Goal: Transaction & Acquisition: Subscribe to service/newsletter

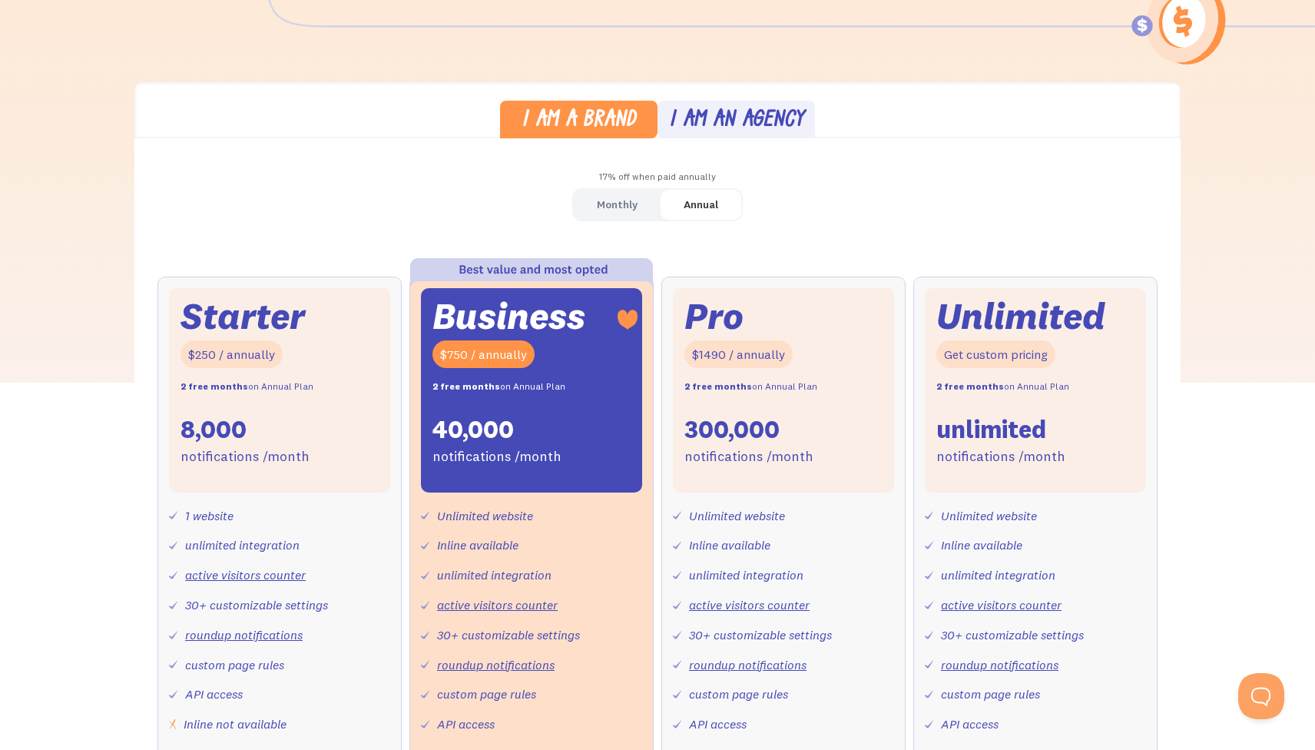
scroll to position [356, 0]
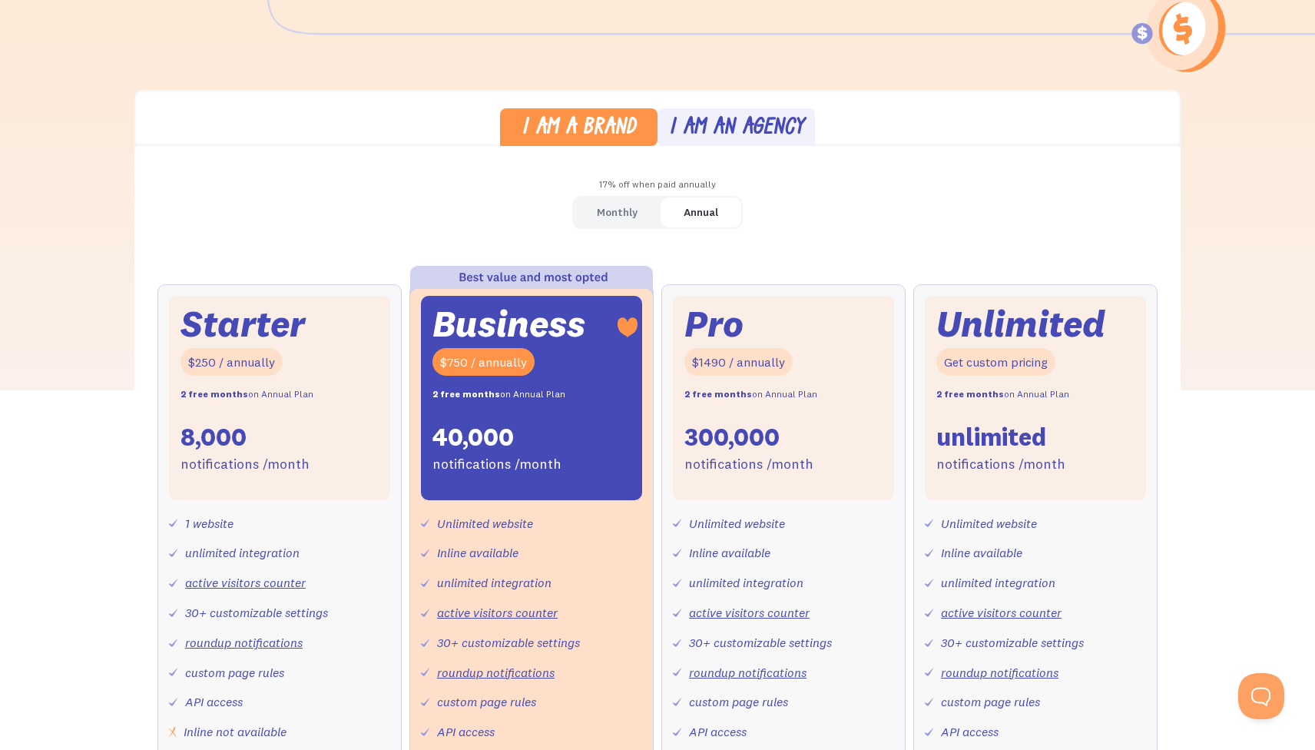
click at [638, 214] on link "Monthly" at bounding box center [617, 212] width 87 height 30
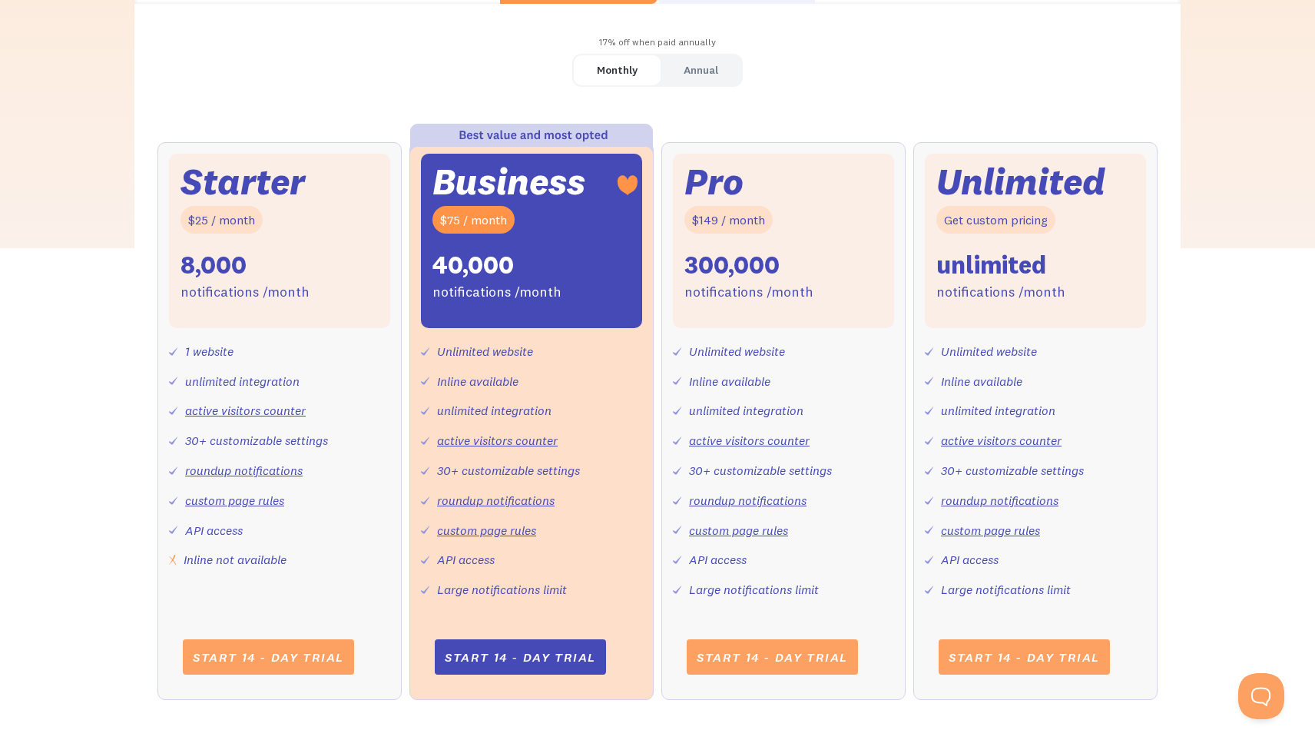
scroll to position [547, 0]
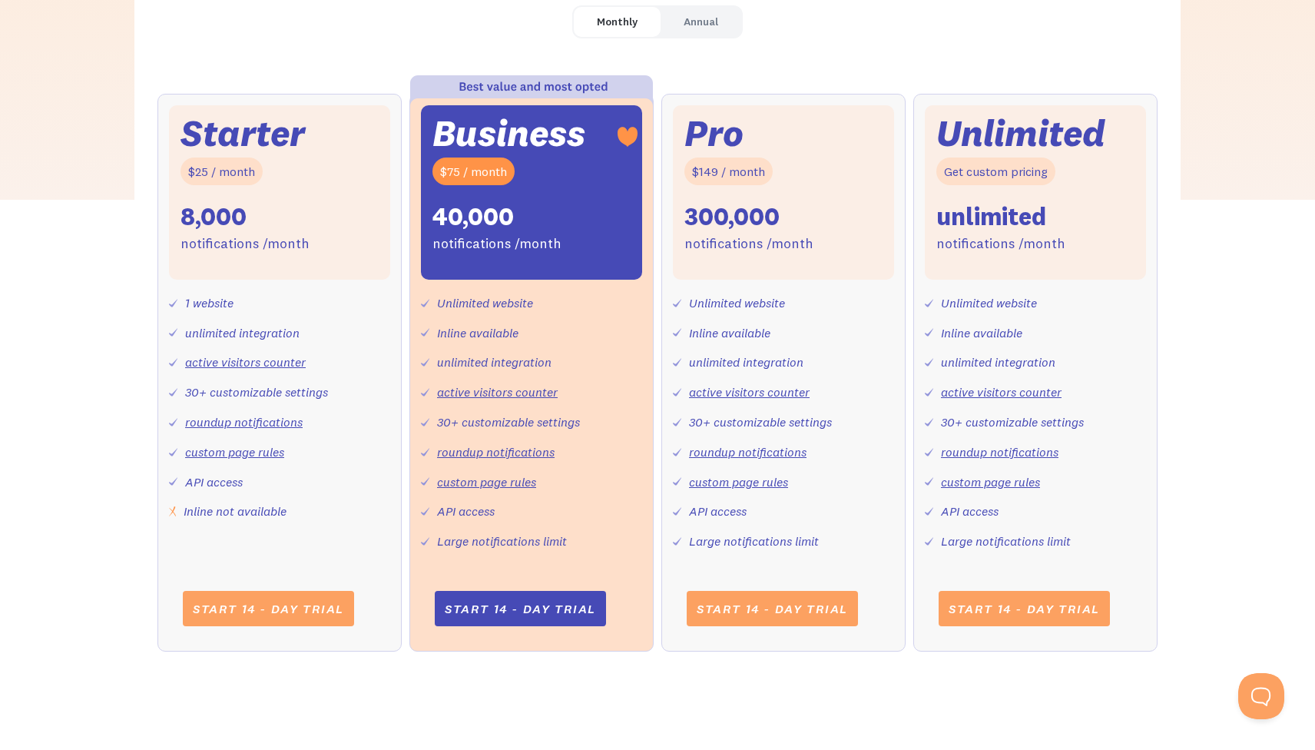
click at [658, 267] on div "Starter $25 / month 8,000 notifications /month 1 website unlimited integration …" at bounding box center [658, 388] width 1000 height 589
click at [318, 278] on div "Starter $25 / month 8,000 notifications /month" at bounding box center [279, 192] width 221 height 174
click at [608, 25] on div "Monthly" at bounding box center [617, 22] width 41 height 22
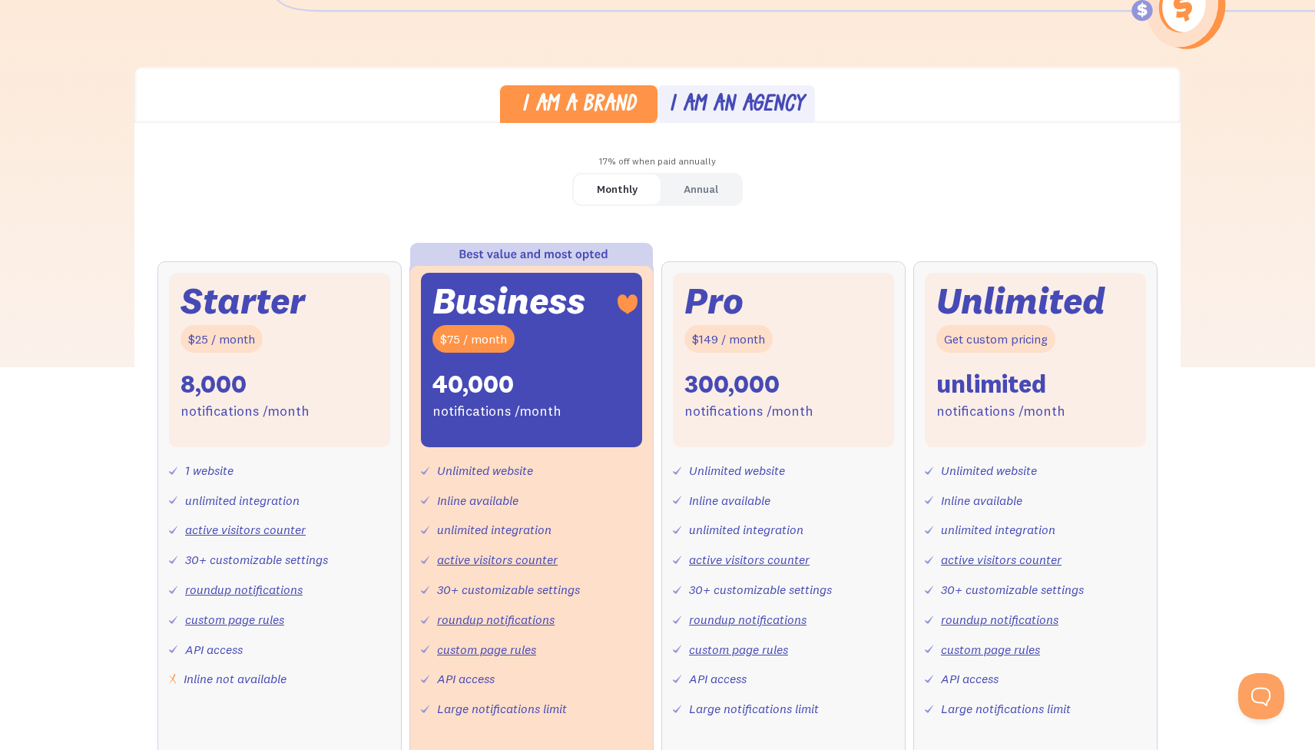
scroll to position [726, 0]
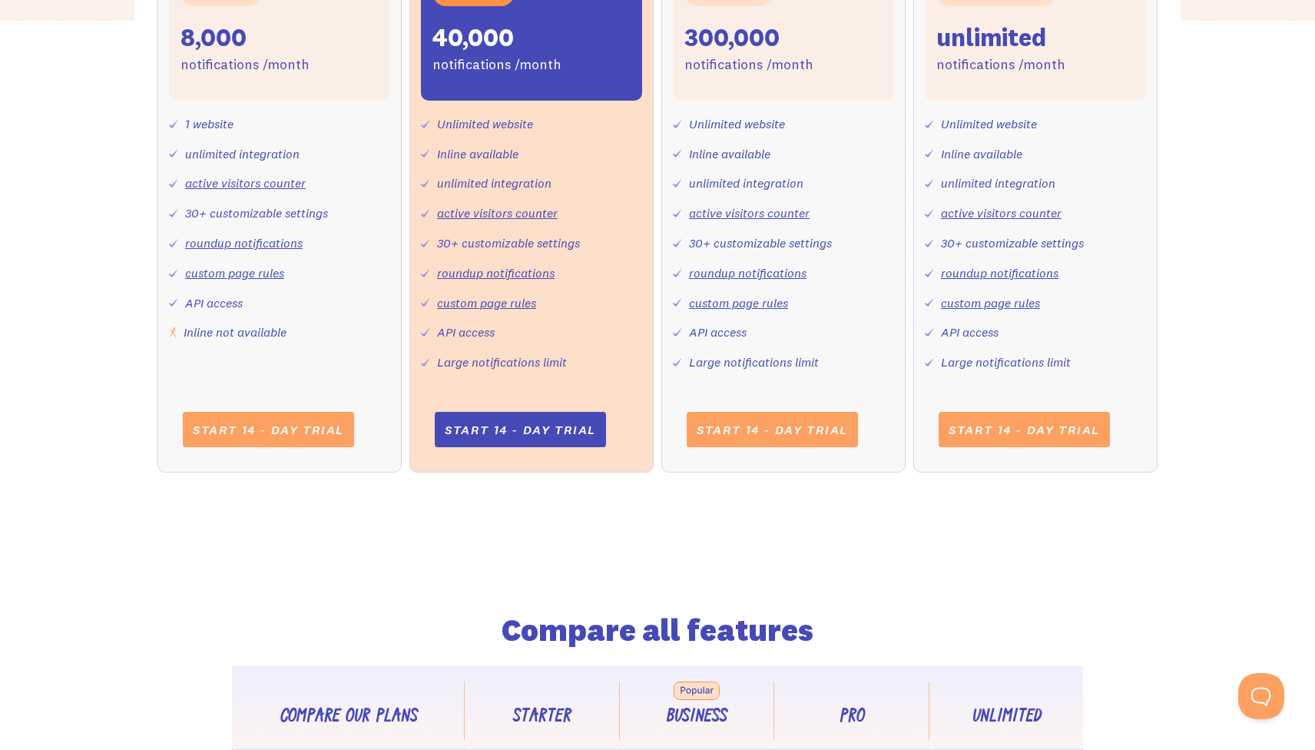
click at [1140, 360] on div "Unlimited website Inline available unlimited integration active visitors counte…" at bounding box center [1035, 237] width 221 height 273
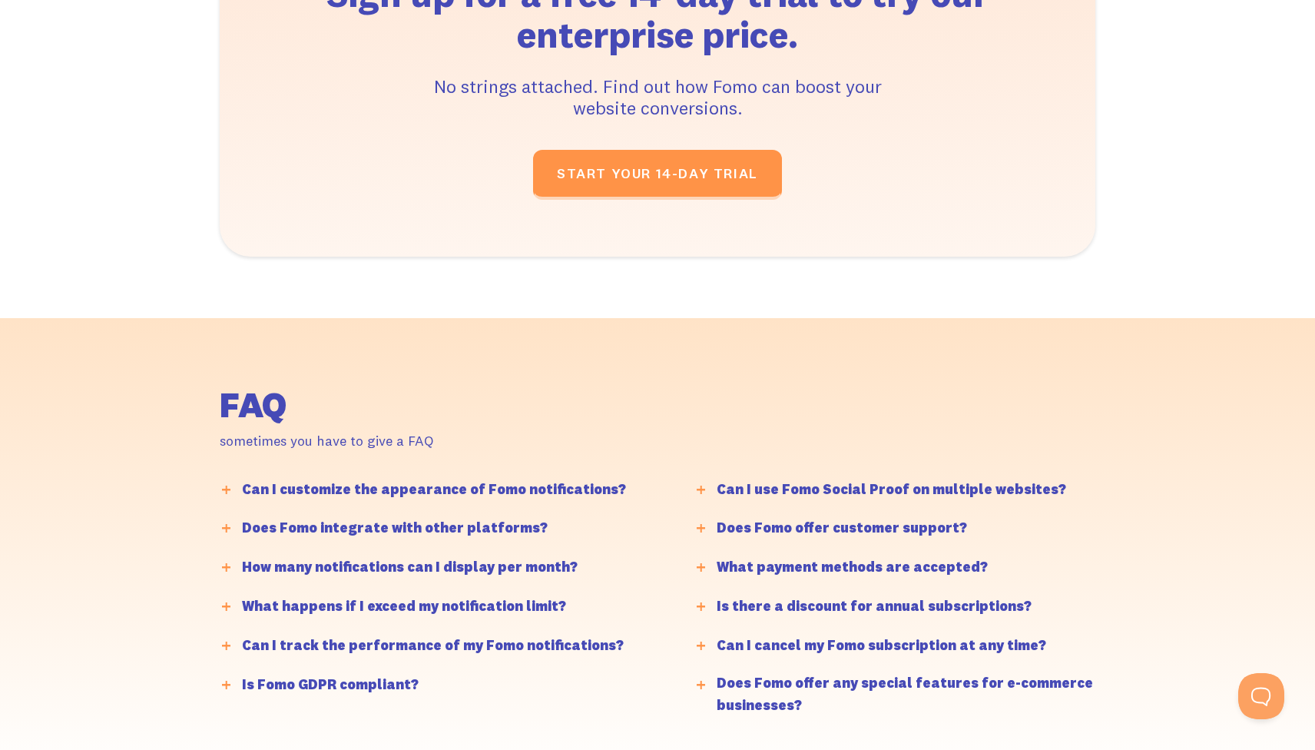
scroll to position [3748, 0]
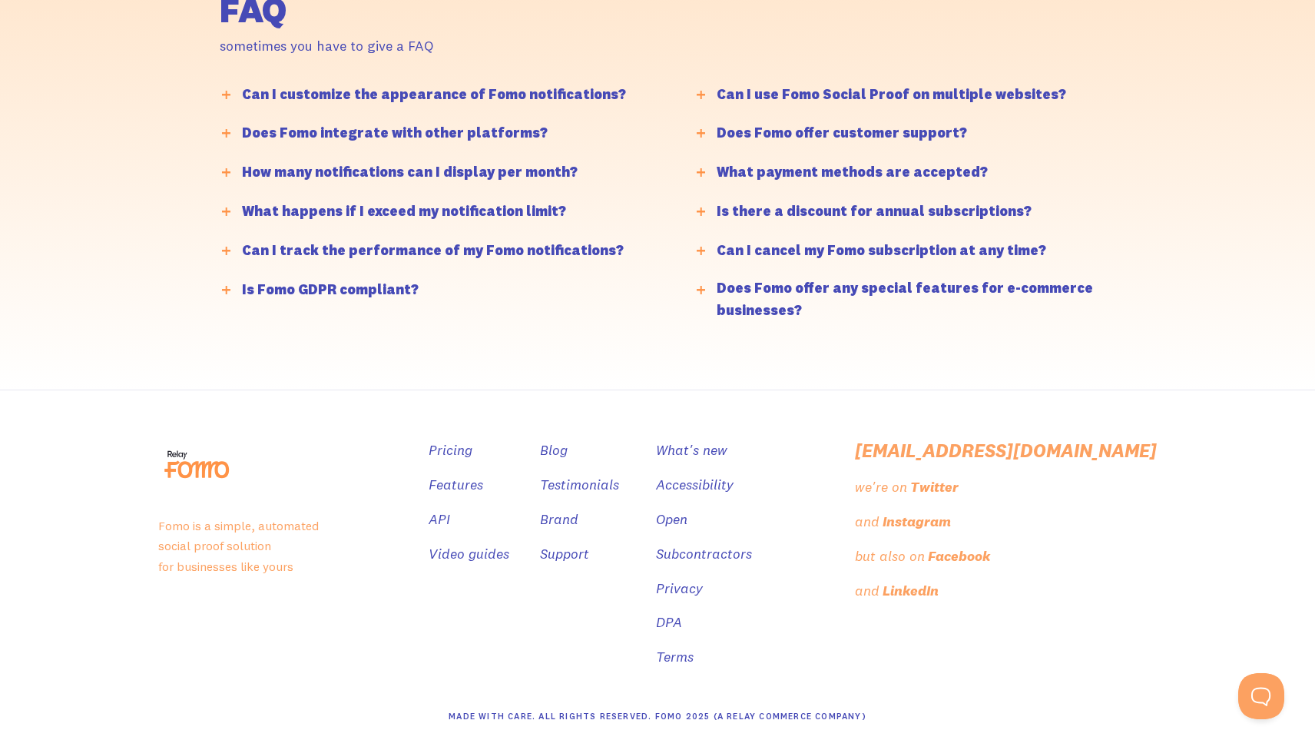
click at [311, 286] on div "Is Fomo GDPR compliant?" at bounding box center [330, 290] width 177 height 22
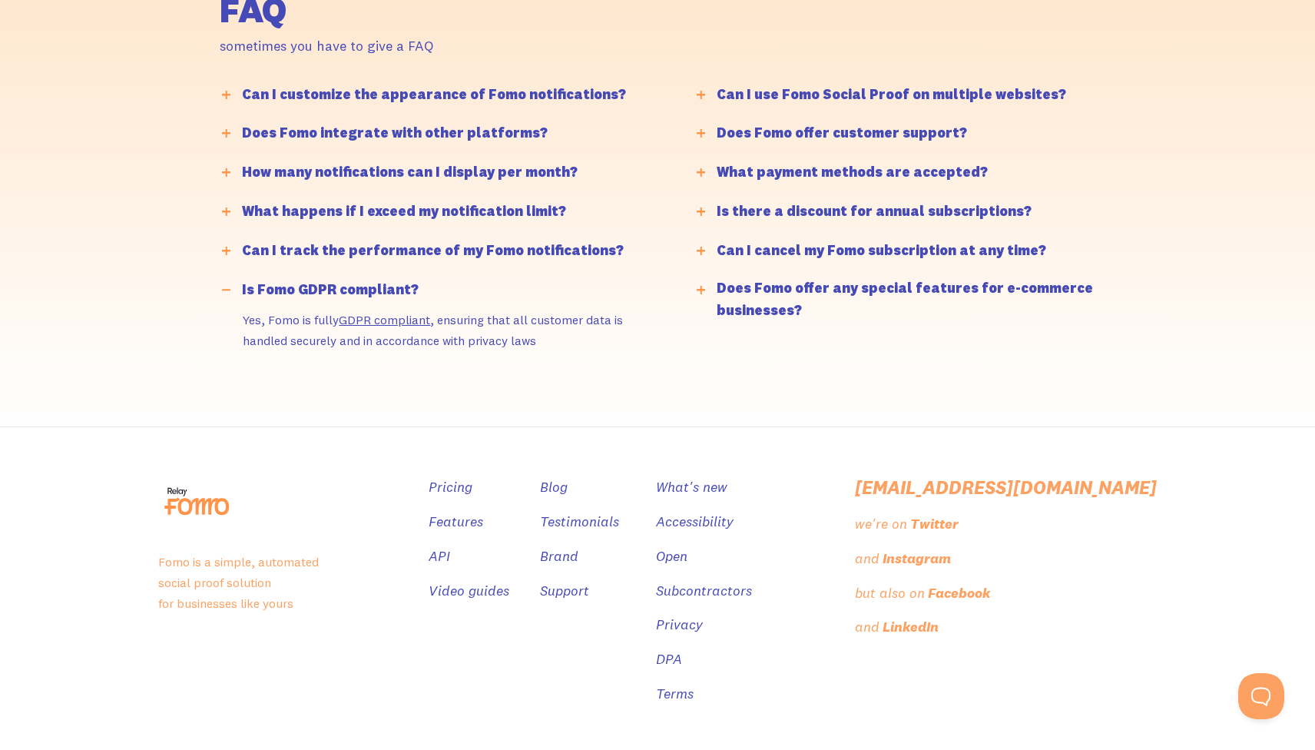
click at [360, 254] on div "Can I track the performance of my Fomo notifications?" at bounding box center [433, 251] width 382 height 22
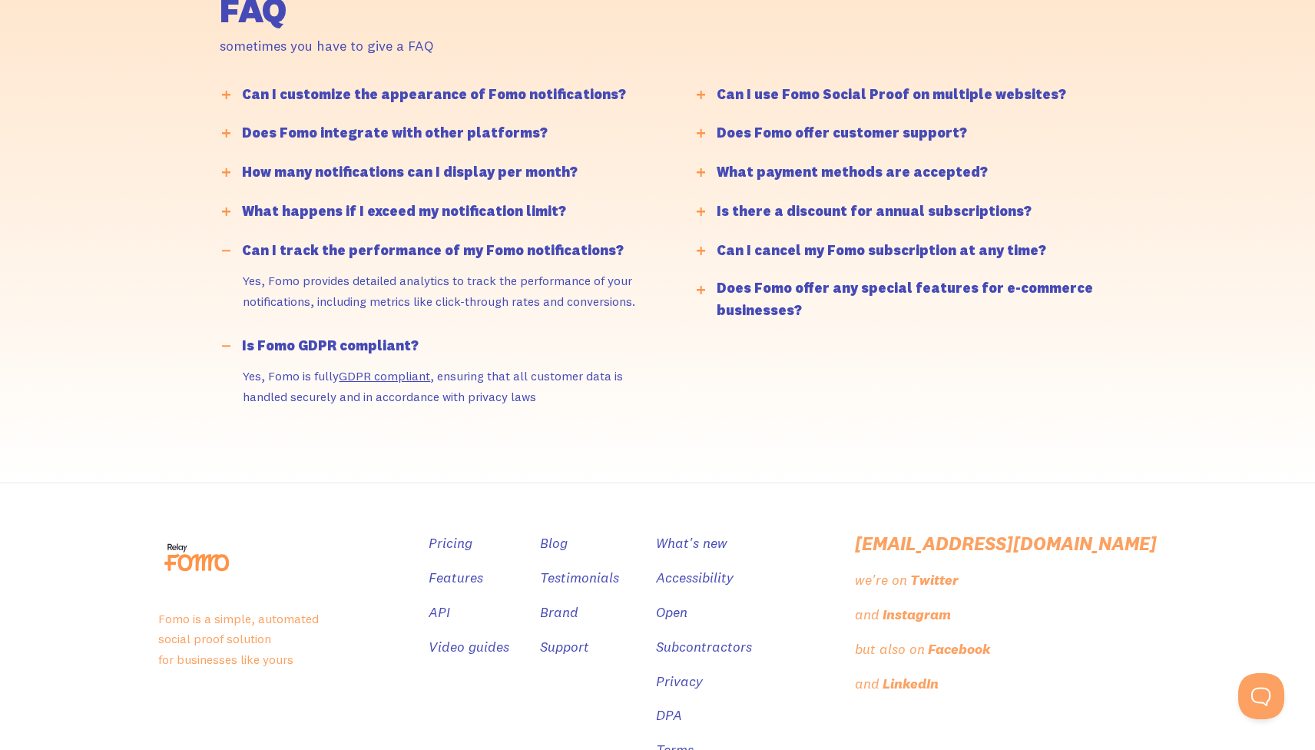
click at [403, 203] on div "What happens if I exceed my notification limit?" at bounding box center [404, 212] width 324 height 22
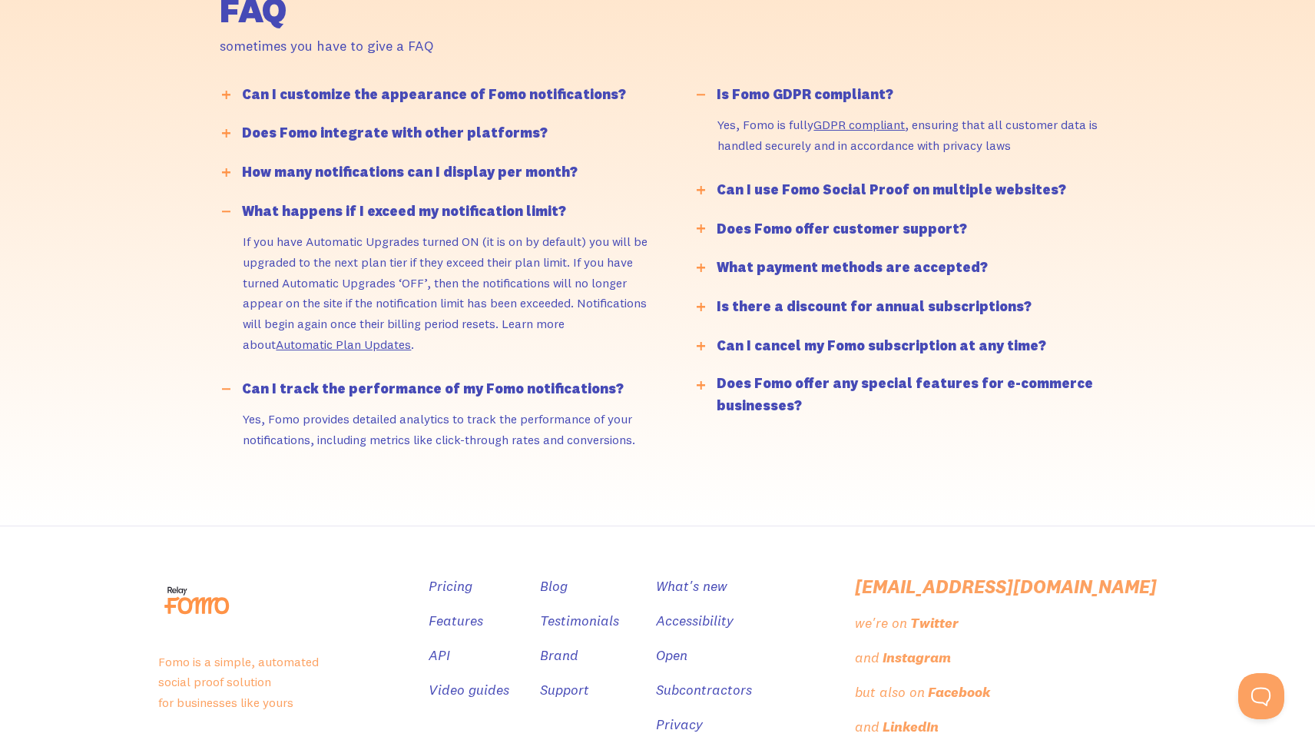
click at [410, 169] on div "How many notifications can I display per month?" at bounding box center [410, 172] width 336 height 22
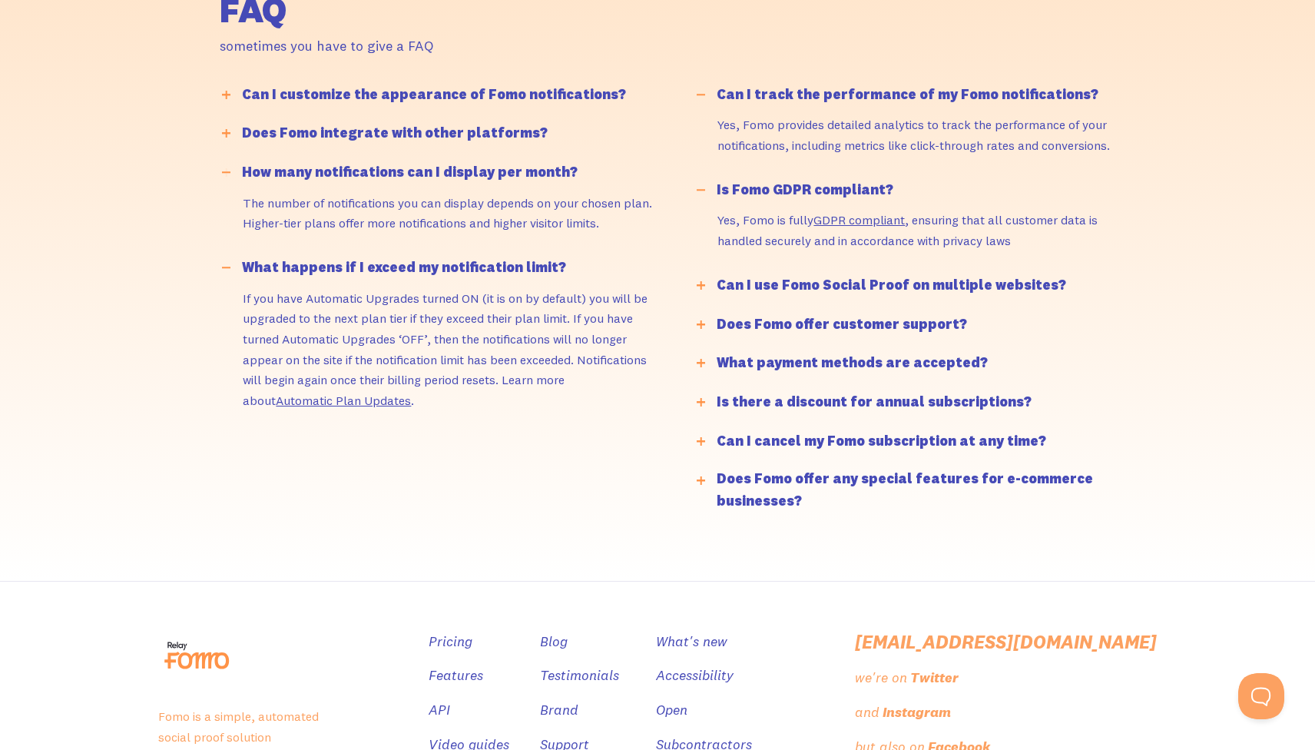
click at [409, 133] on div "Does Fomo integrate with other platforms?" at bounding box center [395, 133] width 306 height 22
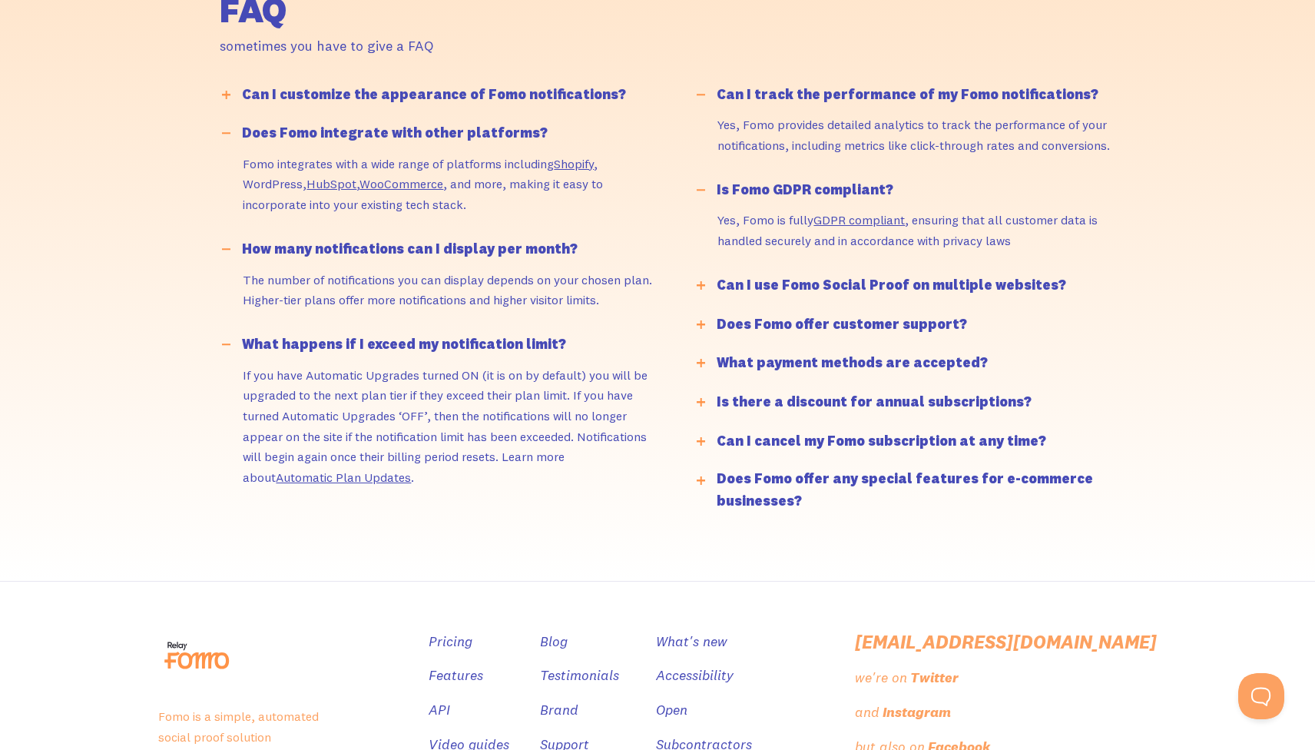
click at [479, 95] on div "Can I customize the appearance of Fomo notifications?" at bounding box center [434, 95] width 384 height 22
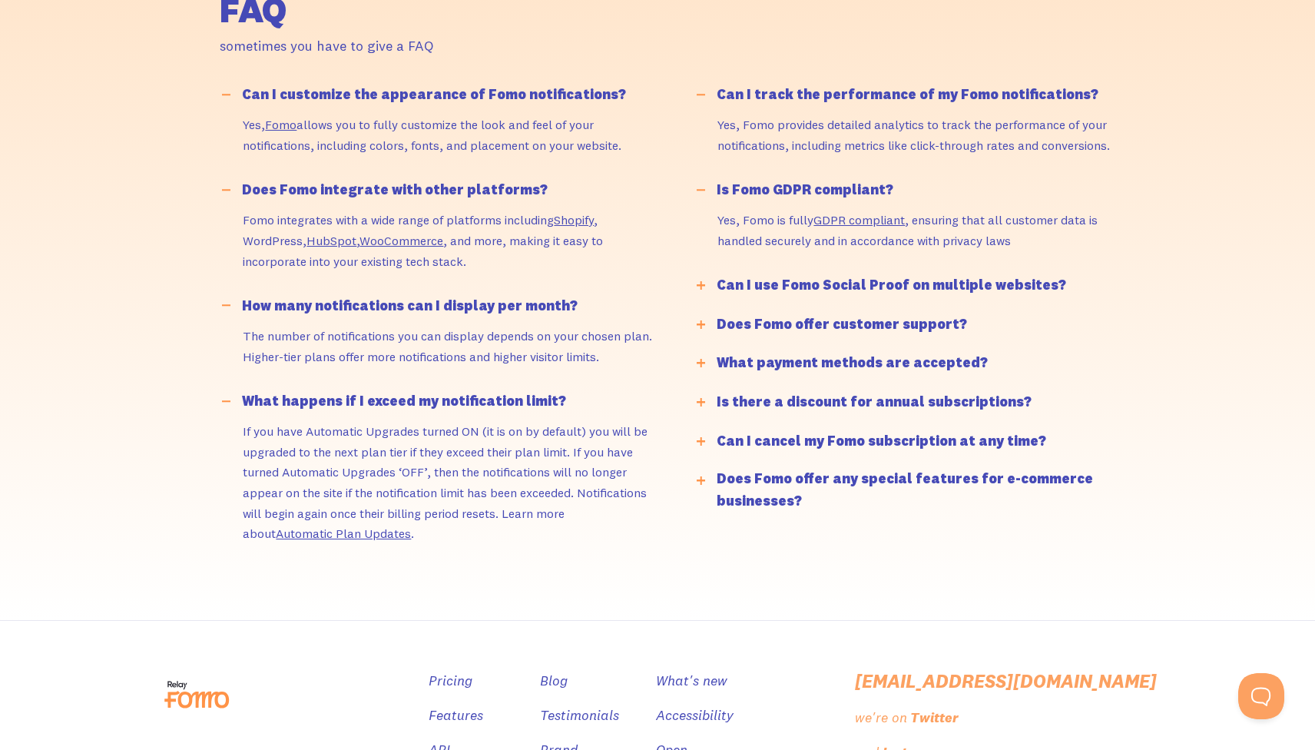
click at [755, 283] on div "Can I use Fomo Social Proof on multiple websites?" at bounding box center [892, 285] width 350 height 22
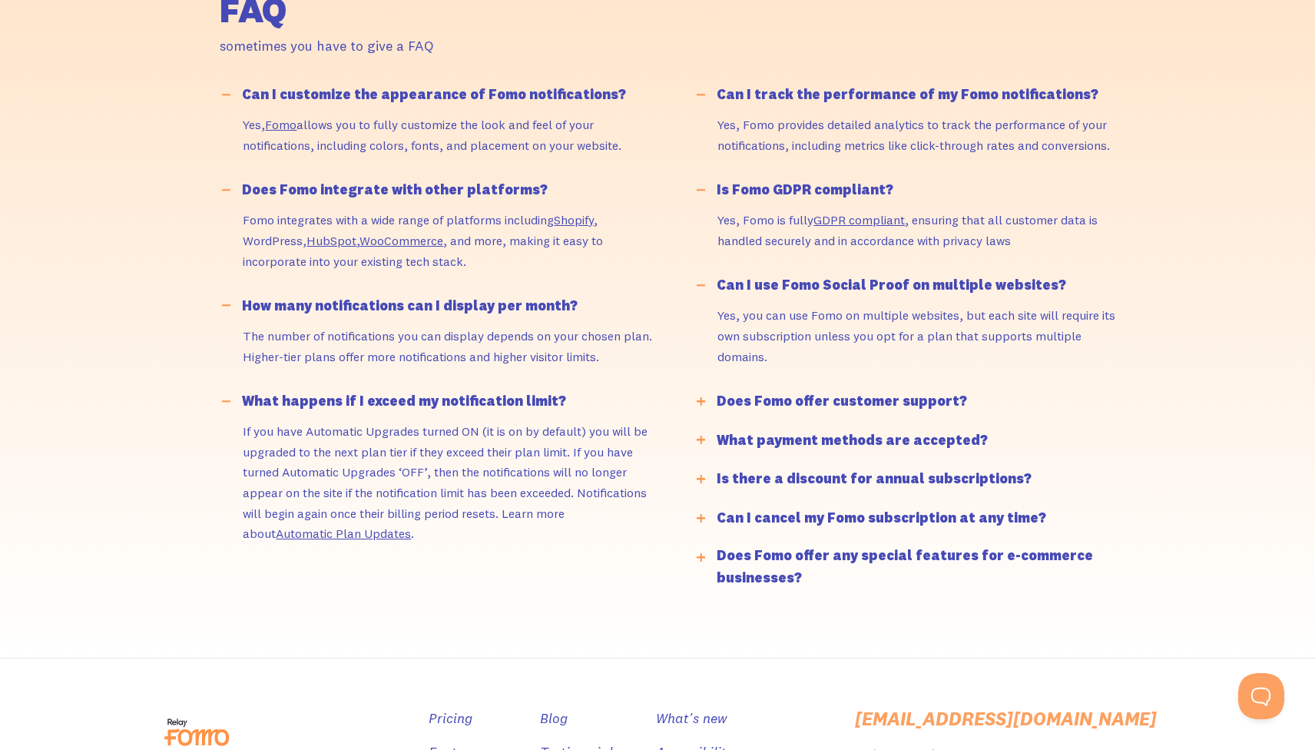
click at [764, 286] on div "Can I use Fomo Social Proof on multiple websites?" at bounding box center [892, 285] width 350 height 22
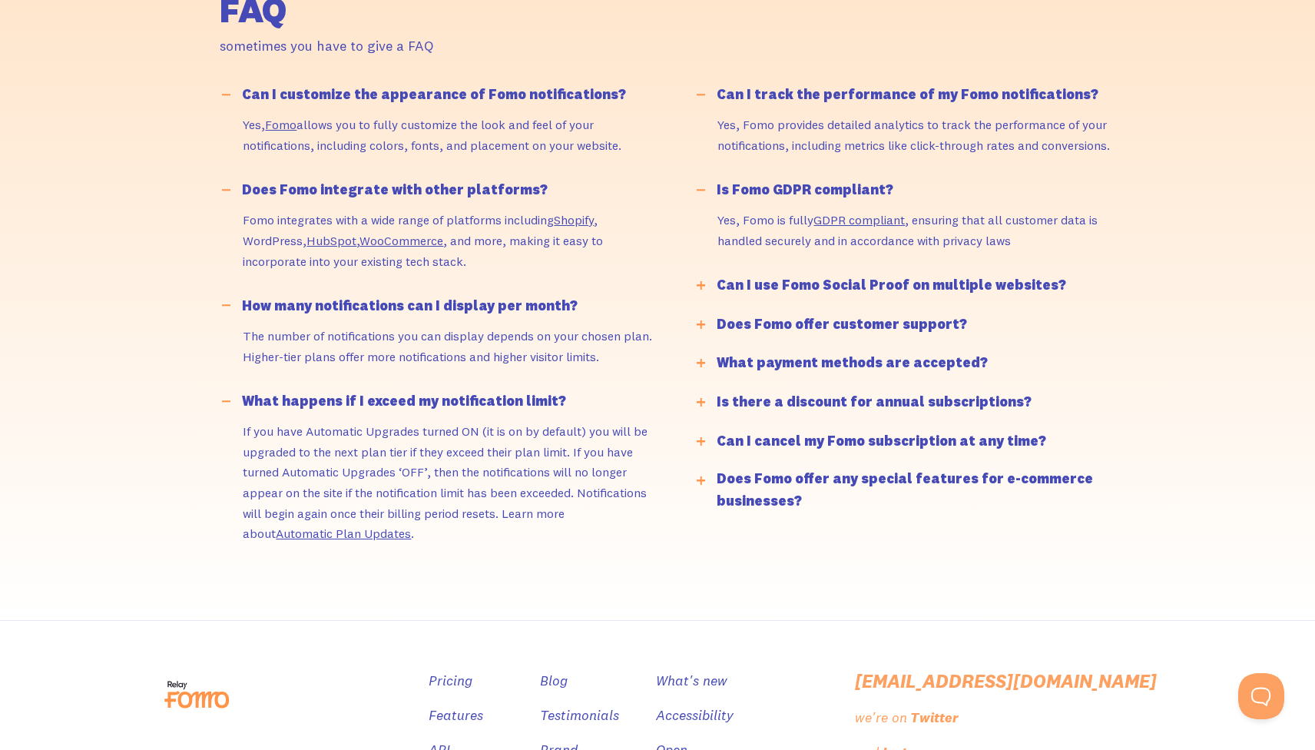
click at [772, 313] on div "Does Fomo offer customer support?" at bounding box center [842, 324] width 250 height 22
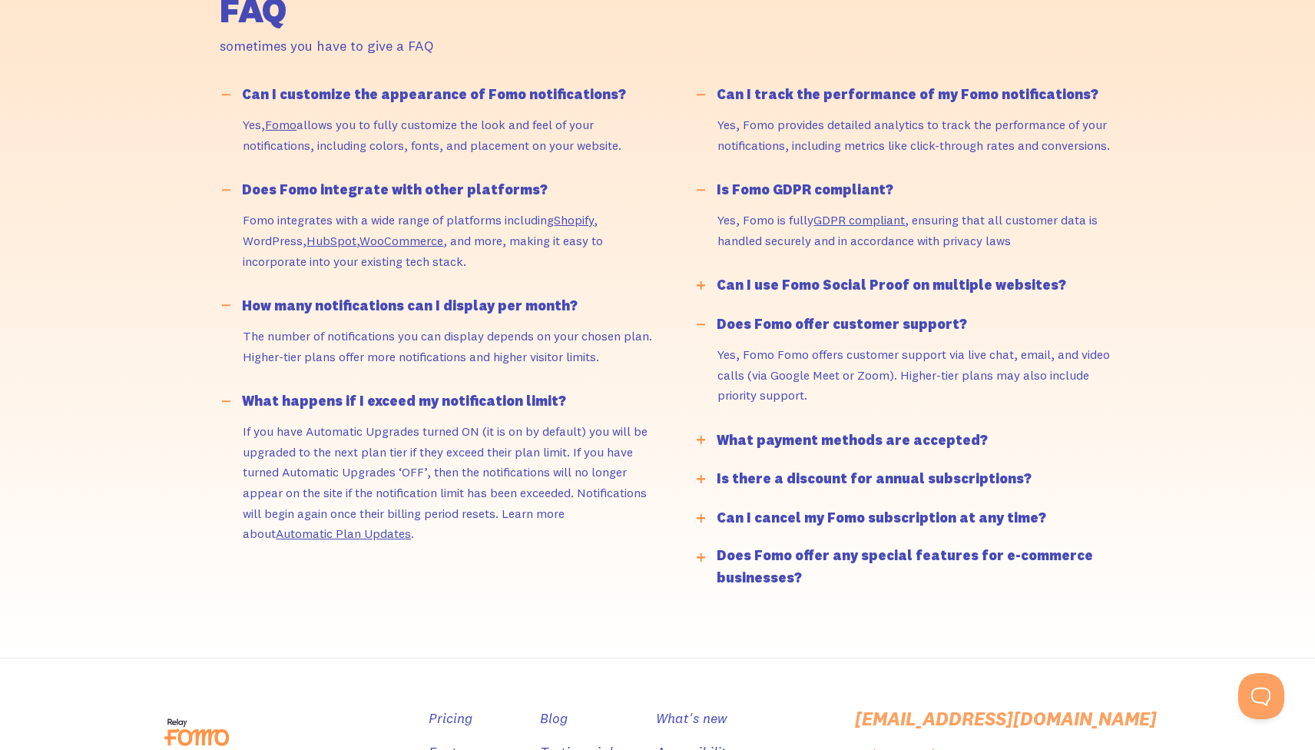
click at [777, 444] on div "What payment methods are accepted?" at bounding box center [852, 440] width 271 height 22
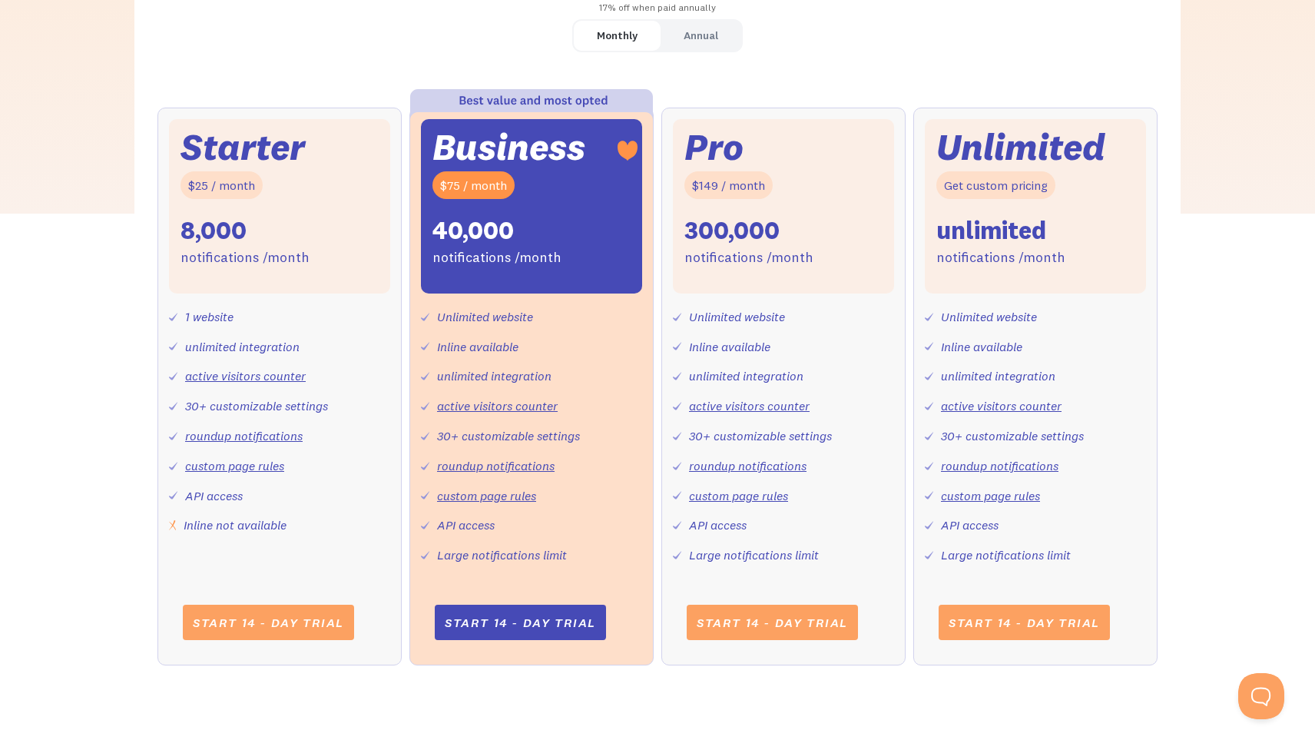
scroll to position [456, 0]
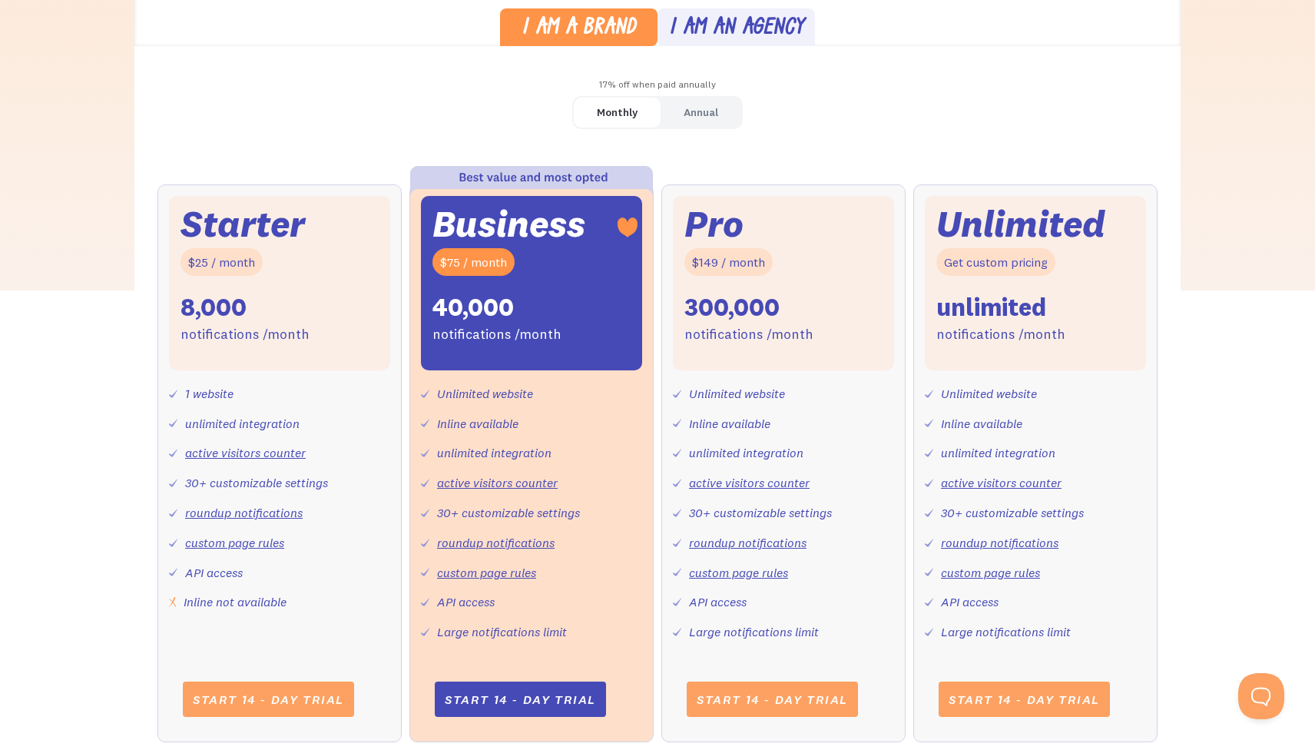
click at [655, 434] on div "Starter $25 / month 8,000 notifications /month 1 website unlimited integration …" at bounding box center [658, 478] width 1000 height 589
click at [662, 181] on div "Monthly Annual Starter $25 / month 8,000 notifications /month 1 website unlimit…" at bounding box center [657, 434] width 1046 height 677
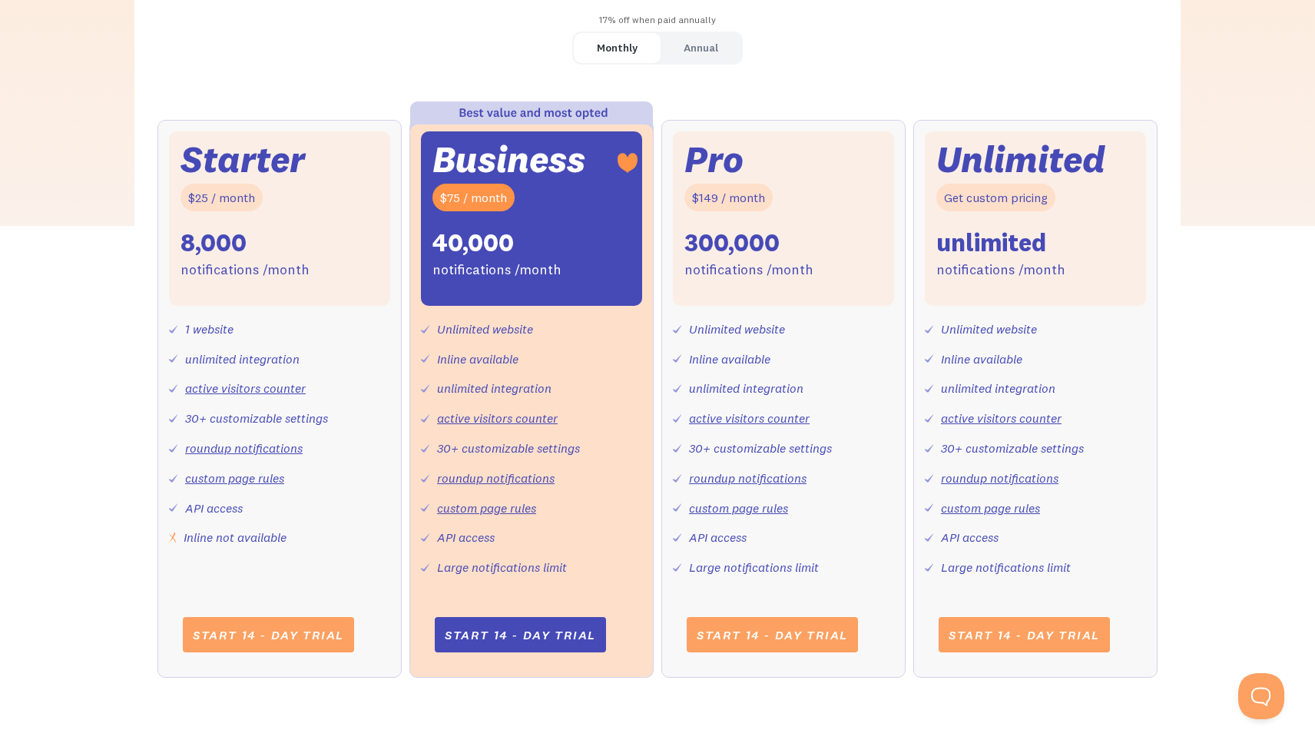
scroll to position [635, 0]
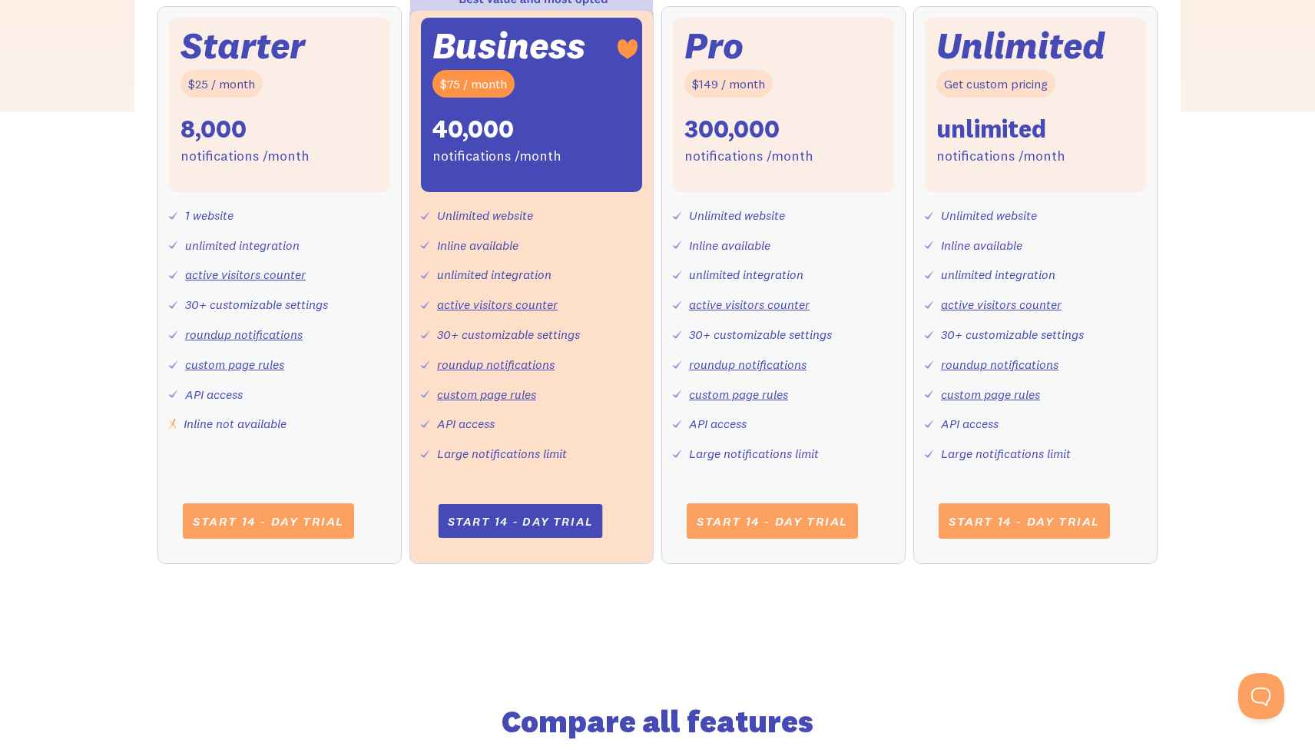
click at [568, 523] on link "Start 14 - day trial" at bounding box center [520, 521] width 164 height 34
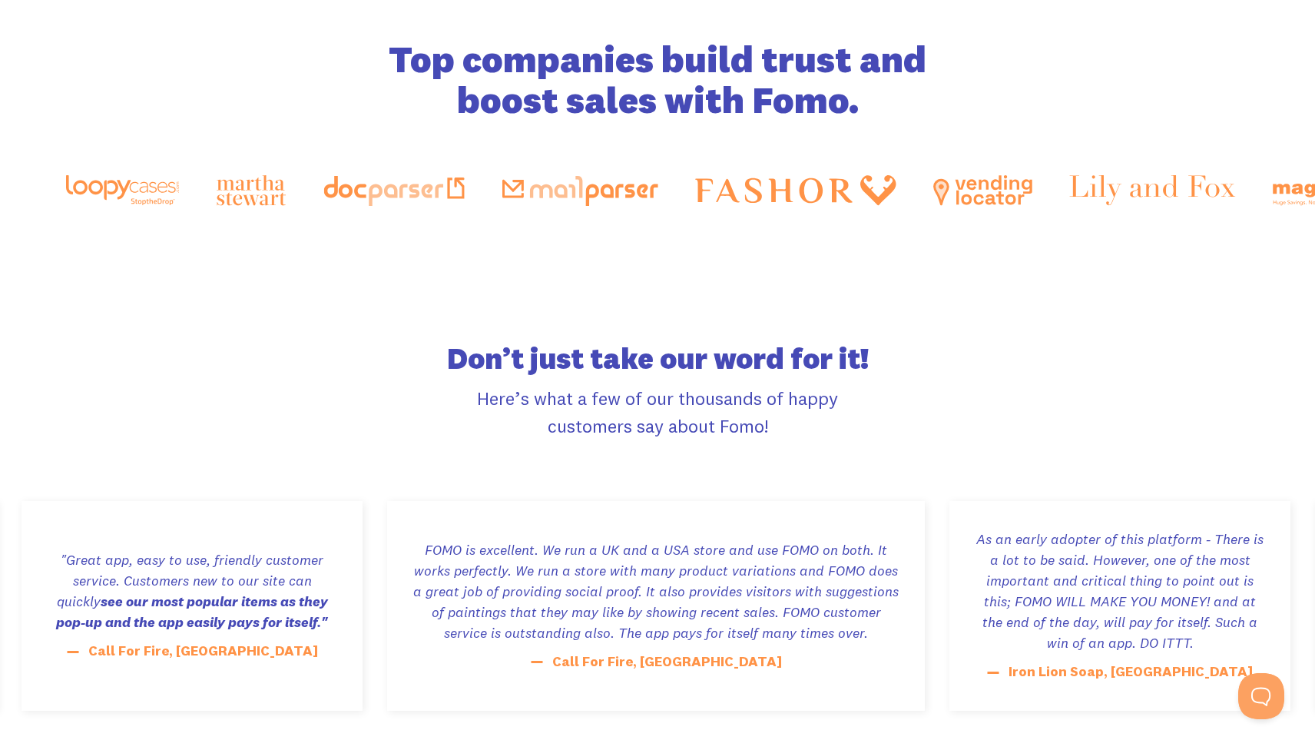
scroll to position [2502, 0]
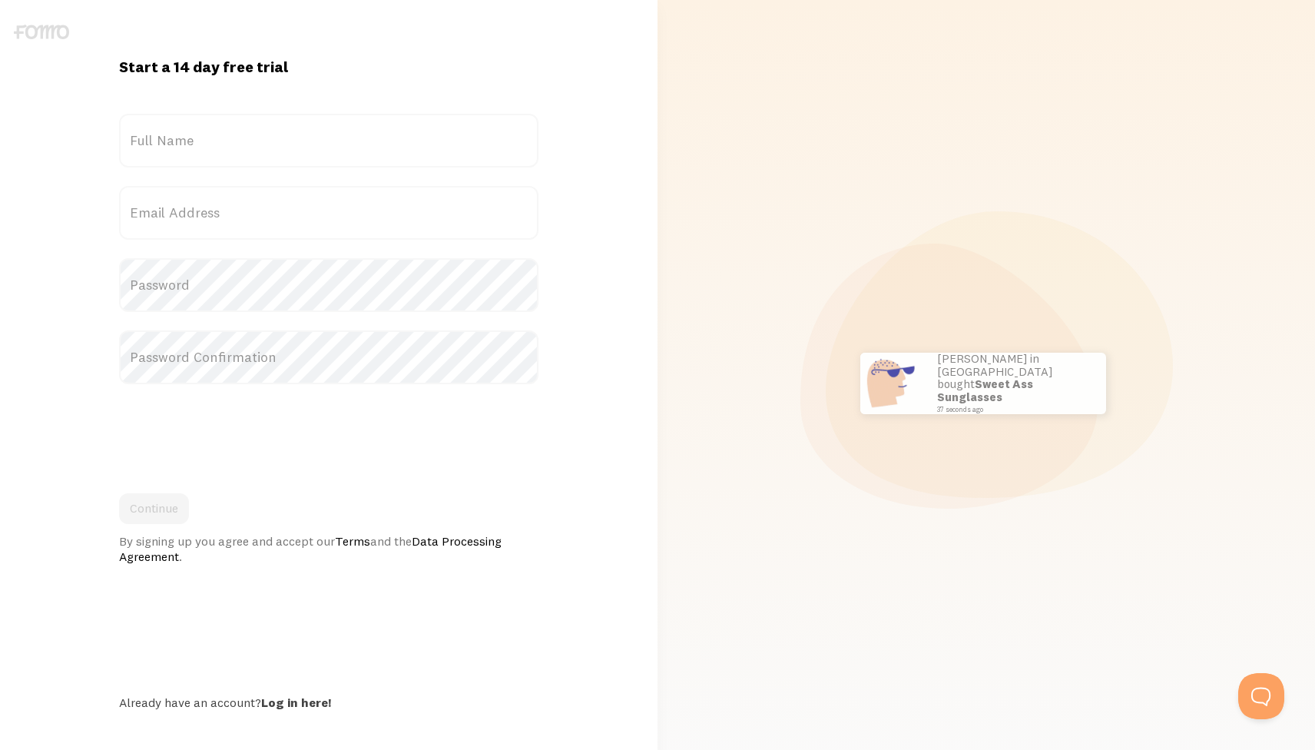
click at [416, 149] on label "Full Name" at bounding box center [329, 141] width 420 height 54
click at [416, 149] on input "Full Name" at bounding box center [329, 141] width 420 height 54
